Goal: Task Accomplishment & Management: Use online tool/utility

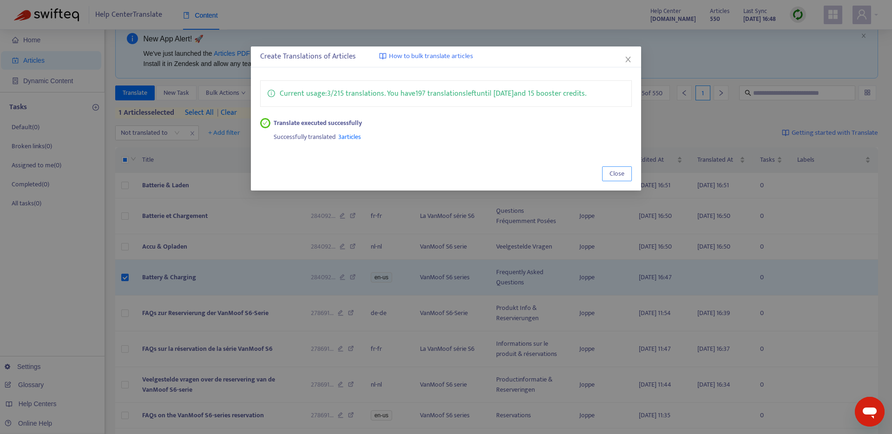
click at [628, 175] on button "Close" at bounding box center [617, 173] width 30 height 15
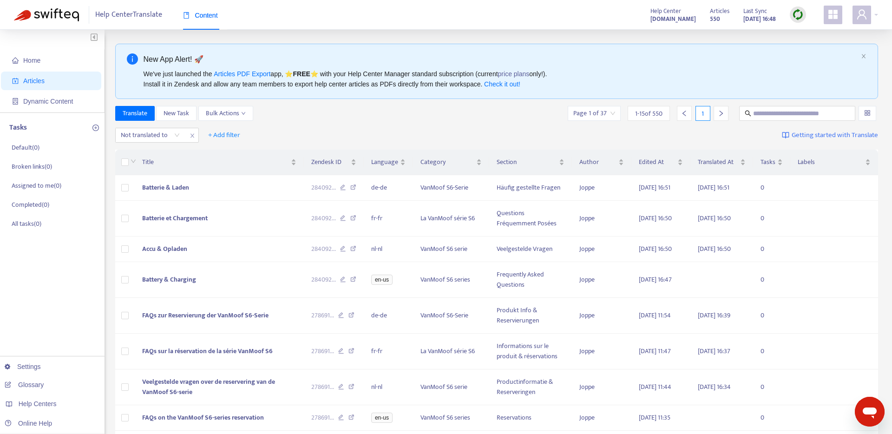
click at [798, 16] on img at bounding box center [798, 15] width 12 height 12
click at [805, 49] on link "Full Sync" at bounding box center [813, 48] width 33 height 11
